Goal: Find specific page/section: Find specific page/section

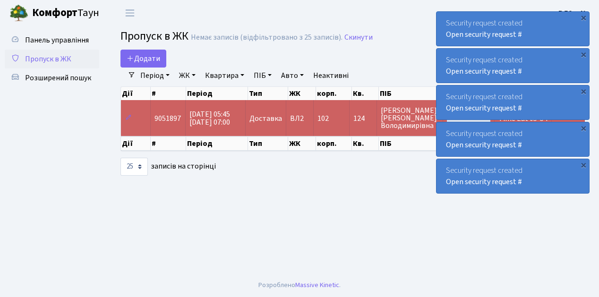
select select "25"
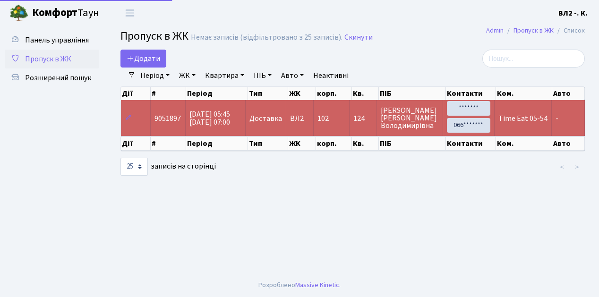
select select "25"
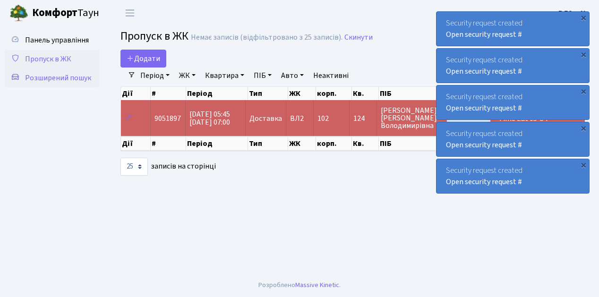
click at [73, 79] on span "Розширений пошук" at bounding box center [58, 78] width 66 height 10
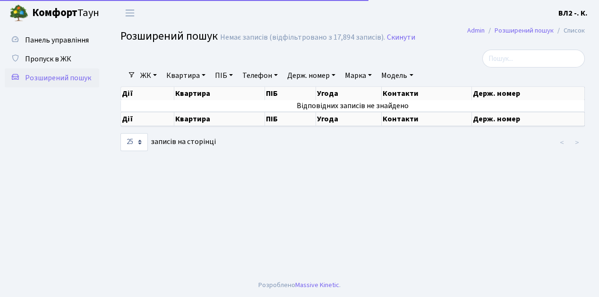
select select "25"
click at [207, 77] on link "Квартира" at bounding box center [186, 76] width 47 height 16
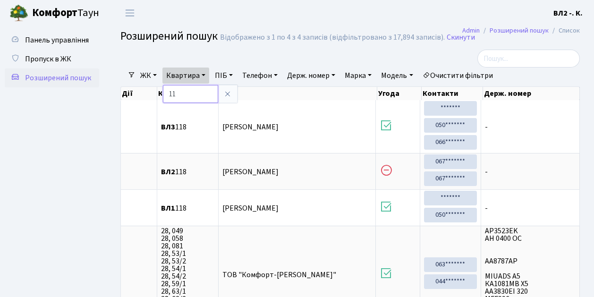
type input "1"
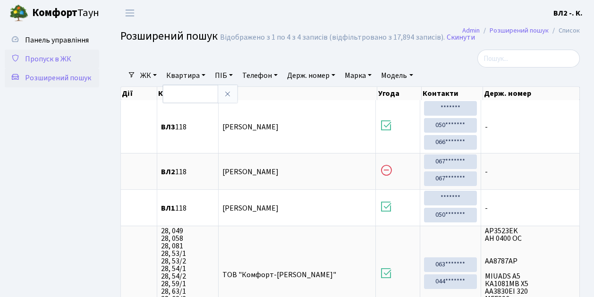
click at [37, 60] on span "Пропуск в ЖК" at bounding box center [48, 59] width 46 height 10
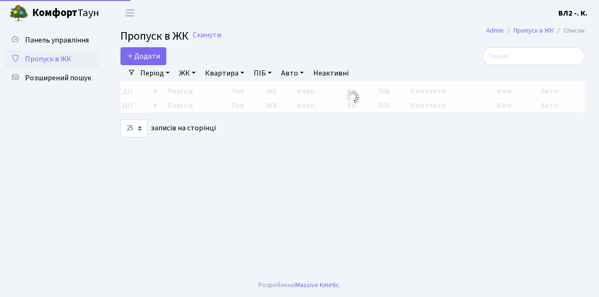
select select "25"
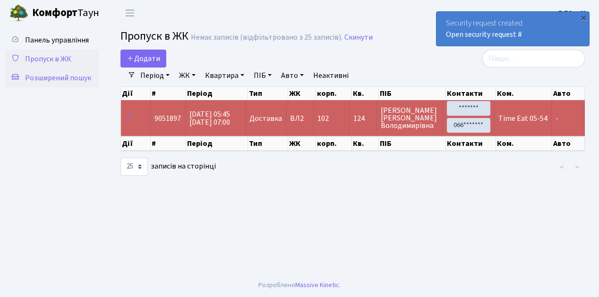
click at [52, 78] on span "Розширений пошук" at bounding box center [58, 78] width 66 height 10
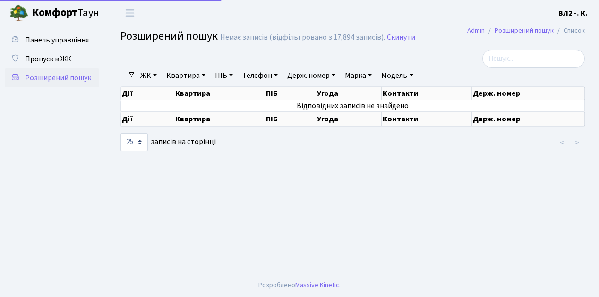
select select "25"
click at [202, 74] on link "Квартира" at bounding box center [186, 76] width 47 height 16
type input "118"
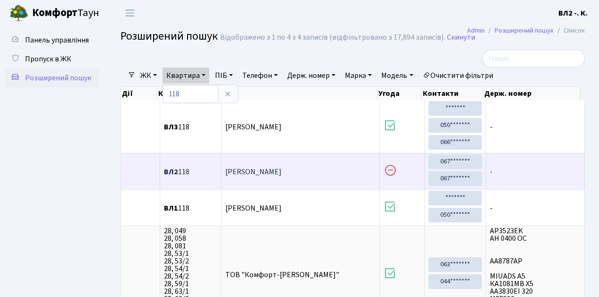
click at [178, 170] on span "ВЛ2 118" at bounding box center [191, 172] width 54 height 8
click at [177, 170] on span "ВЛ2 118" at bounding box center [191, 172] width 54 height 8
